Goal: Task Accomplishment & Management: Use online tool/utility

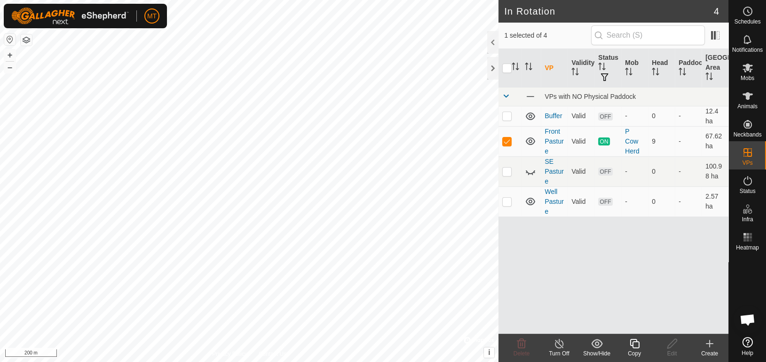
click at [559, 348] on icon at bounding box center [559, 343] width 8 height 9
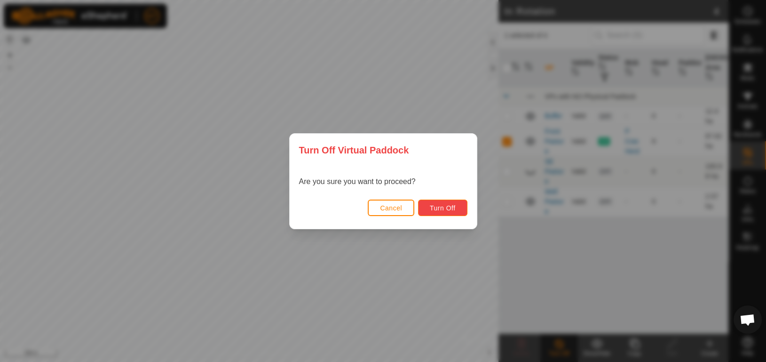
click at [439, 207] on span "Turn Off" at bounding box center [443, 208] width 26 height 8
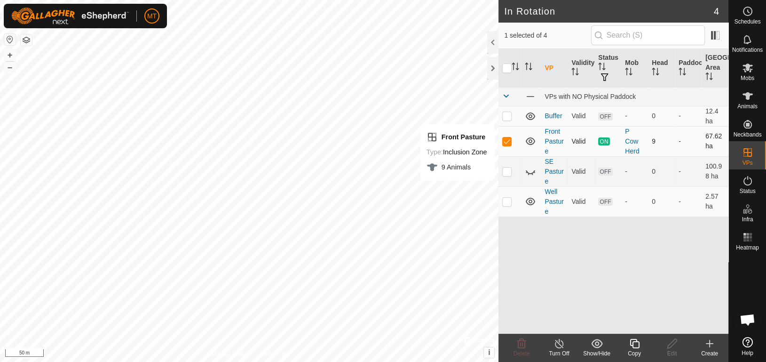
click at [507, 142] on p-checkbox at bounding box center [506, 141] width 9 height 8
checkbox input "false"
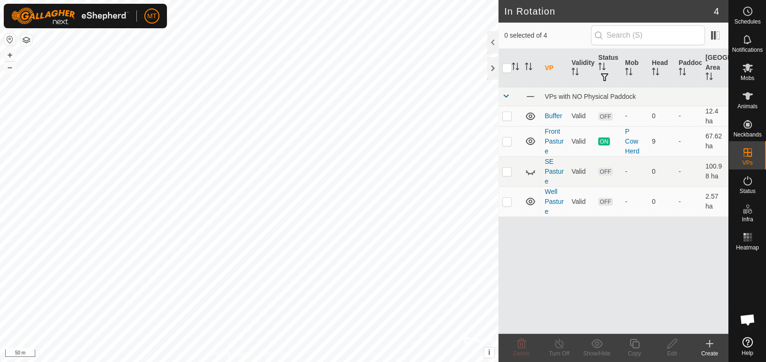
click at [583, 361] on html "MT Schedules Notifications Mobs Animals Neckbands VPs Status Infra Heatmap Help…" at bounding box center [383, 181] width 766 height 362
click at [669, 345] on icon at bounding box center [672, 343] width 12 height 11
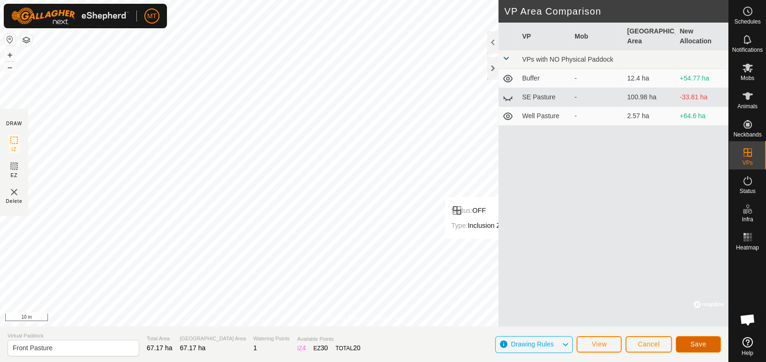
click at [693, 339] on button "Save" at bounding box center [698, 344] width 45 height 16
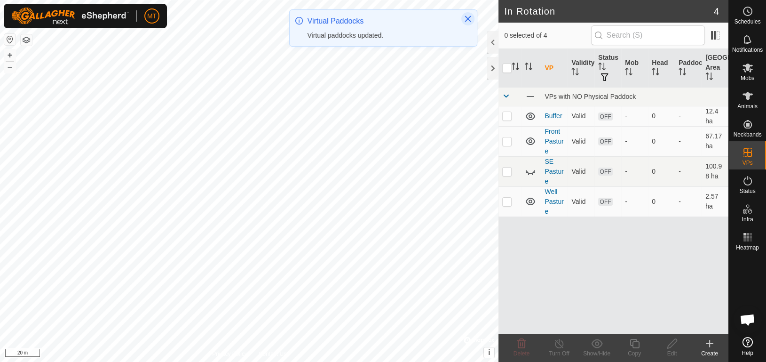
click at [465, 16] on icon "Close" at bounding box center [468, 19] width 6 height 6
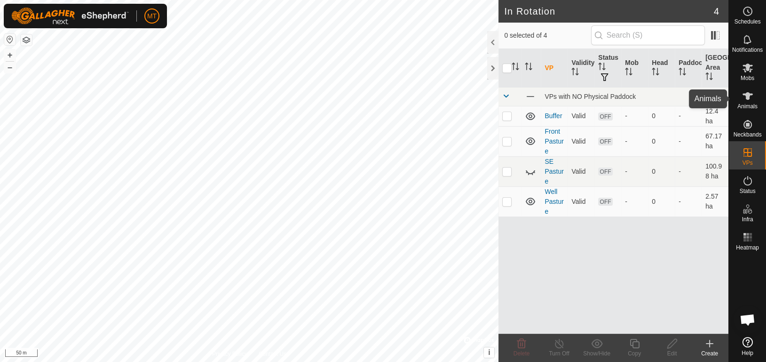
click at [751, 103] on span "Animals" at bounding box center [748, 106] width 20 height 6
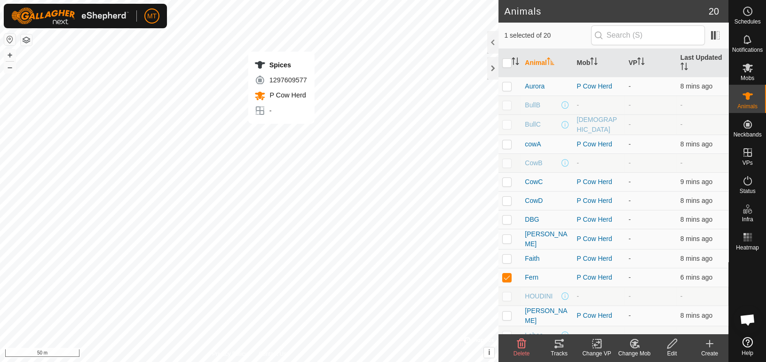
checkbox input "false"
checkbox input "true"
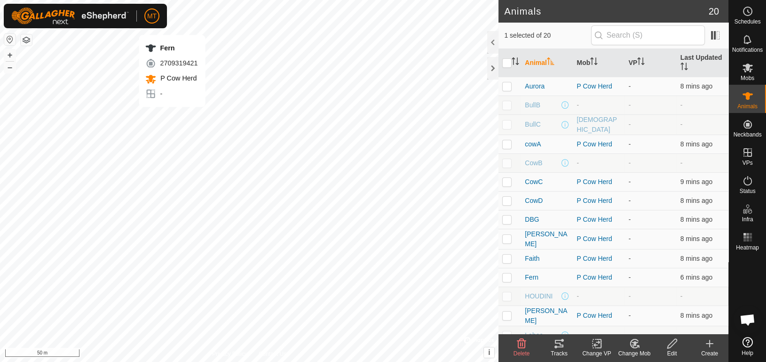
click at [172, 116] on div "Fern 2709319421 P Cow Herd - + – ⇧ i © Mapbox , © OpenStreetMap , Improve this …" at bounding box center [249, 181] width 499 height 362
checkbox input "true"
click at [267, 153] on div "CowC 0475092506 P Cow Herd - + – ⇧ i © Mapbox , © OpenStreetMap , Improve this …" at bounding box center [249, 181] width 499 height 362
checkbox input "true"
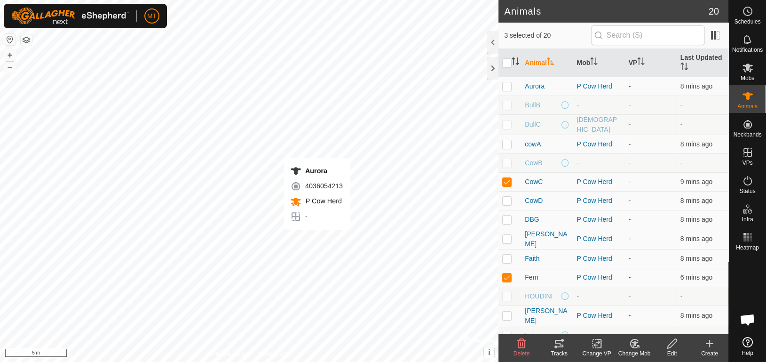
click at [317, 239] on div "Aurora 4036054213 P Cow Herd - + – ⇧ i © Mapbox , © OpenStreetMap , Improve thi…" at bounding box center [249, 181] width 499 height 362
checkbox input "true"
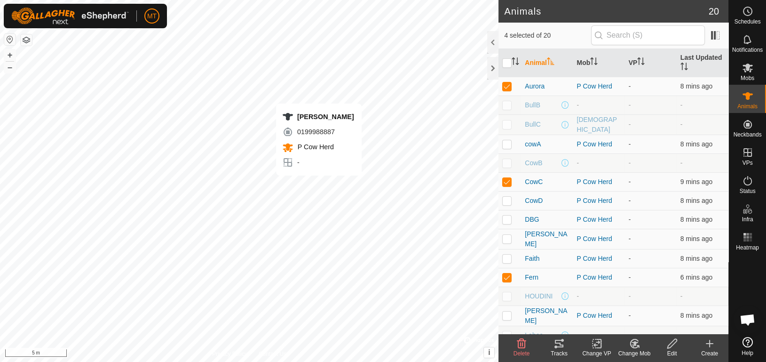
click at [318, 185] on div "Luna 0199988887 P Cow Herd - + – ⇧ i © Mapbox , © OpenStreetMap , Improve this …" at bounding box center [249, 181] width 499 height 362
checkbox input "true"
click at [317, 167] on div "Samson 1196859874 P Cow Herd - + – ⇧ i © Mapbox , © OpenStreetMap , Improve thi…" at bounding box center [249, 181] width 499 height 362
click at [303, 167] on div "Front Pasture Status: OFF Type: Inclusion Zone + – ⇧ i © Mapbox , © OpenStreetM…" at bounding box center [249, 181] width 499 height 362
click at [305, 159] on div "CowD 1160988731 P Cow Herd - + – ⇧ i © Mapbox , © OpenStreetMap , Improve this …" at bounding box center [249, 181] width 499 height 362
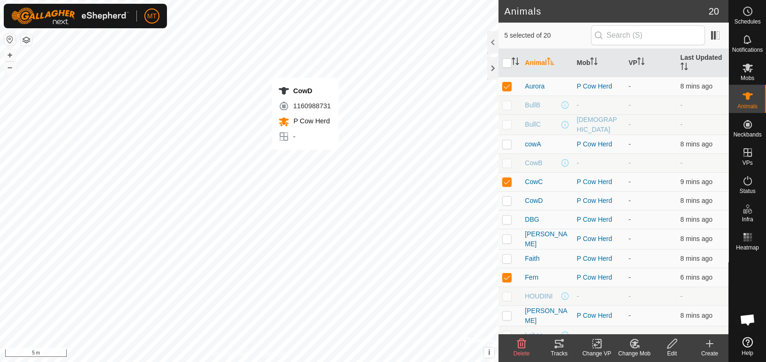
checkbox input "true"
click at [305, 172] on div "Faith 0386099560 P Cow Herd - + – ⇧ i © Mapbox , © OpenStreetMap , Improve this…" at bounding box center [249, 181] width 499 height 362
checkbox input "true"
click at [319, 173] on div "Samson 1196859874 P Cow Herd - + – ⇧ i © Mapbox , © OpenStreetMap , Improve thi…" at bounding box center [249, 181] width 499 height 362
checkbox input "true"
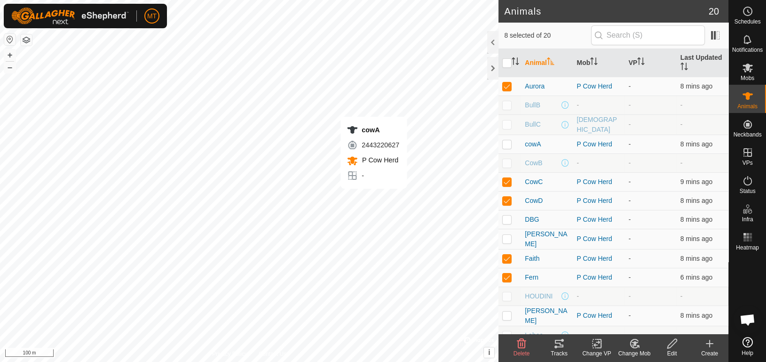
checkbox input "false"
checkbox input "true"
checkbox input "false"
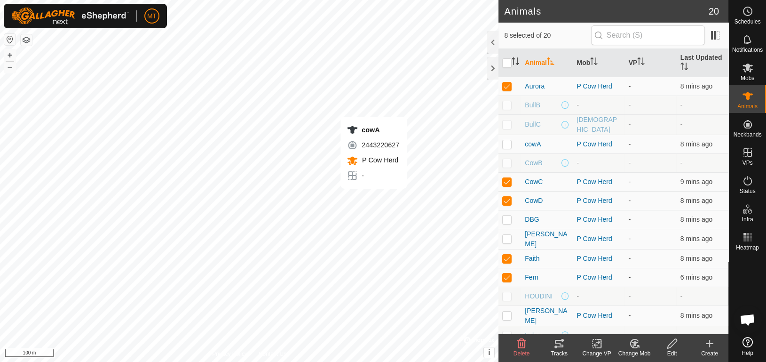
checkbox input "false"
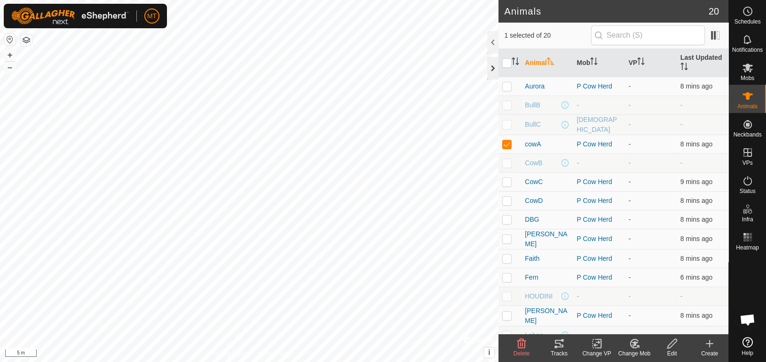
click at [491, 64] on div at bounding box center [492, 68] width 11 height 23
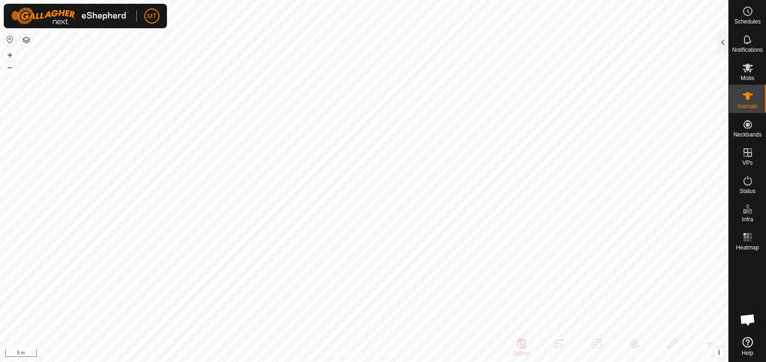
click at [589, 245] on div "Aurora 4036054213 P Cow Herd - + – ⇧ i © Mapbox , © OpenStreetMap , Improve thi…" at bounding box center [364, 181] width 729 height 362
click at [588, 247] on div "Aurora 4036054213 P Cow Herd - + – ⇧ i © Mapbox , © OpenStreetMap , Improve thi…" at bounding box center [364, 181] width 729 height 362
checkbox input "true"
click at [586, 220] on div "Luna 0199988887 P Cow Herd - + – ⇧ i © Mapbox , © OpenStreetMap , Improve this …" at bounding box center [364, 181] width 729 height 362
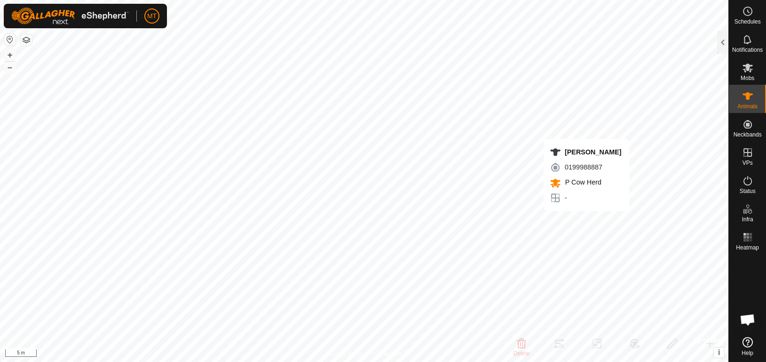
checkbox input "true"
click at [582, 212] on div "Faith 0386099560 P Cow Herd - + – ⇧ i © Mapbox , © OpenStreetMap , Improve this…" at bounding box center [364, 181] width 729 height 362
checkbox input "true"
click at [589, 212] on div "Samson 1196859874 P Cow Herd - + – ⇧ i © Mapbox , © OpenStreetMap , Improve thi…" at bounding box center [364, 181] width 729 height 362
checkbox input "true"
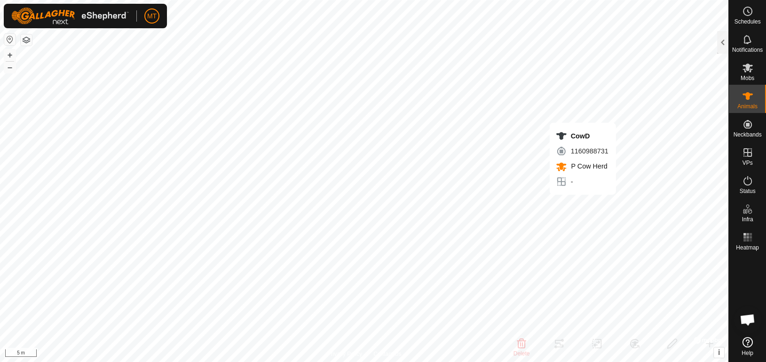
click at [582, 204] on div "CowD 1160988731 P Cow Herd - + – ⇧ i © Mapbox , © OpenStreetMap , Improve this …" at bounding box center [364, 181] width 729 height 362
checkbox input "true"
click at [600, 126] on div "Spices 1297609577 P Cow Herd - + – ⇧ i © Mapbox , © OpenStreetMap , Improve thi…" at bounding box center [364, 181] width 729 height 362
checkbox input "true"
click at [551, 213] on div "CowC 0475092506 P Cow Herd - + – ⇧ i © Mapbox , © OpenStreetMap , Improve this …" at bounding box center [364, 181] width 729 height 362
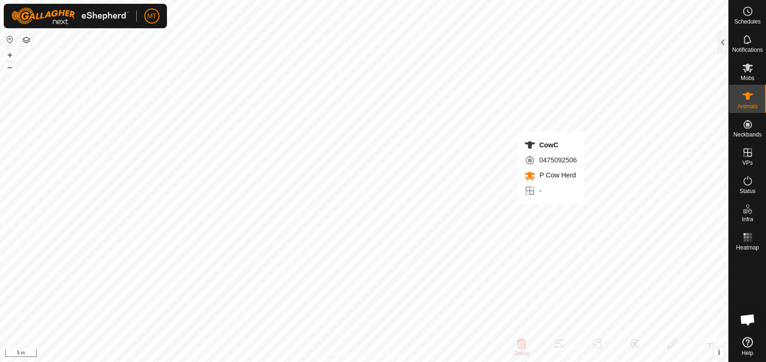
checkbox input "true"
click at [145, 58] on div "Fern 2709319421 P Cow Herd - + – ⇧ i © Mapbox , © OpenStreetMap , Improve this …" at bounding box center [364, 181] width 729 height 362
checkbox input "true"
click at [723, 40] on div at bounding box center [722, 42] width 11 height 23
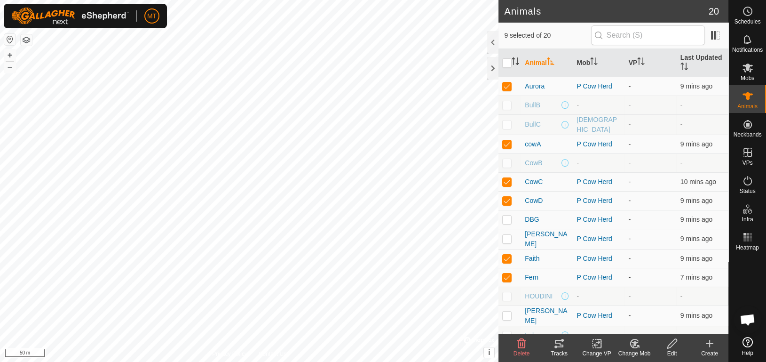
click at [592, 347] on icon at bounding box center [597, 343] width 12 height 11
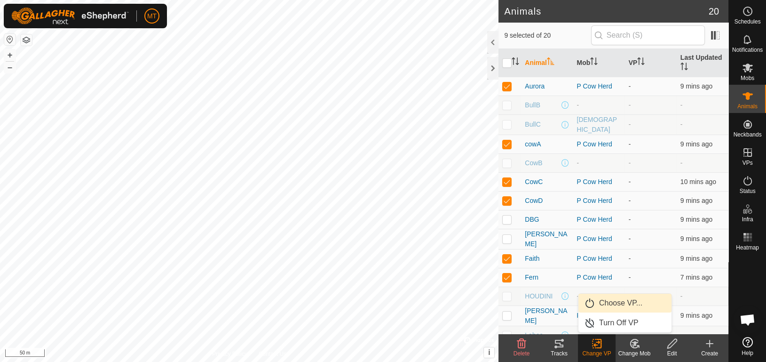
click at [616, 309] on link "Choose VP..." at bounding box center [625, 303] width 93 height 19
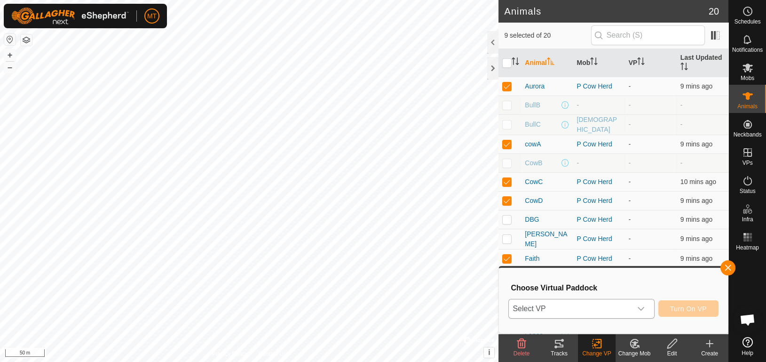
click at [637, 315] on div "dropdown trigger" at bounding box center [641, 308] width 19 height 19
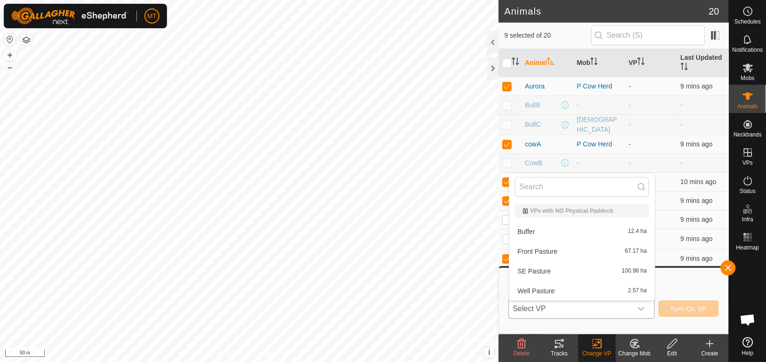
click at [594, 256] on li "Front Pasture 67.17 ha" at bounding box center [581, 251] width 145 height 19
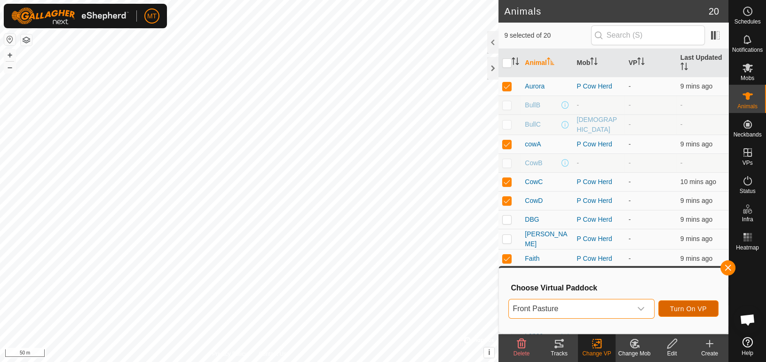
click at [681, 305] on span "Turn On VP" at bounding box center [688, 309] width 37 height 8
